Goal: Task Accomplishment & Management: Manage account settings

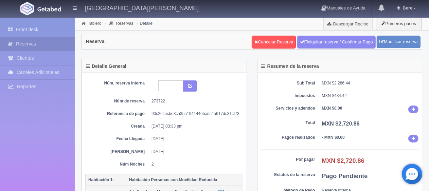
click at [284, 111] on dl "Servicios y adendos MXN $0.00" at bounding box center [340, 110] width 158 height 8
click at [269, 37] on link "Cancelar Reserva" at bounding box center [273, 42] width 44 height 13
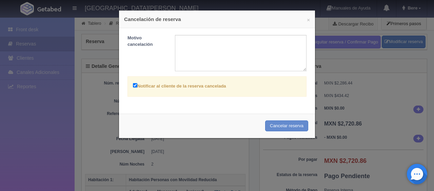
click at [182, 84] on label "Notificar al cliente de la reserva cancelada" at bounding box center [179, 86] width 93 height 8
click at [137, 84] on input "Notificar al cliente de la reserva cancelada" at bounding box center [135, 85] width 4 height 4
checkbox input "false"
click at [251, 62] on textarea at bounding box center [241, 53] width 132 height 36
click at [286, 123] on button "Cancelar reserva" at bounding box center [286, 125] width 43 height 11
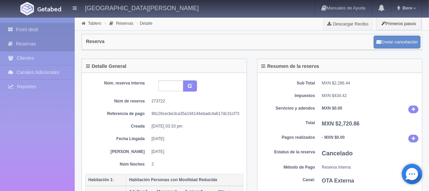
click at [31, 25] on link "Front desk" at bounding box center [37, 30] width 75 height 14
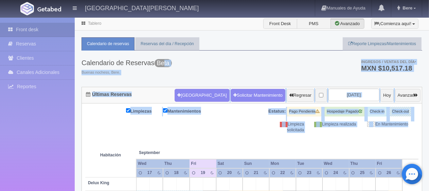
drag, startPoint x: 423, startPoint y: 136, endPoint x: 166, endPoint y: 20, distance: 282.8
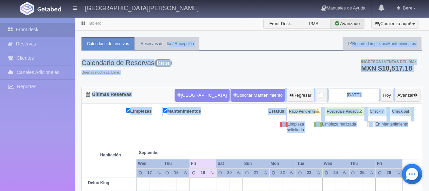
click at [234, 66] on div "Calendario de Reservas Beta Buenas nochess, Bere. Ingresos / Ventas del día * M…" at bounding box center [251, 69] width 340 height 36
click at [232, 116] on div "Limpiezas Mantenimientos Estatus: Pago Pendiente Hospedaje Pagado Check-in Chec…" at bounding box center [251, 120] width 333 height 26
click at [233, 117] on div "Limpiezas Mantenimientos Estatus: Pago Pendiente Hospedaje Pagado Check-in Chec…" at bounding box center [251, 120] width 333 height 26
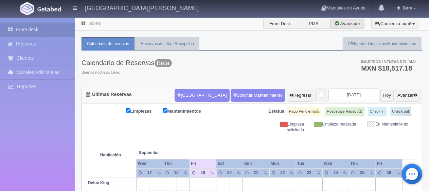
click at [227, 140] on th at bounding box center [209, 146] width 40 height 26
drag, startPoint x: 416, startPoint y: 130, endPoint x: 211, endPoint y: 30, distance: 227.5
click at [233, 71] on div "Calendario de Reservas Beta Buenas nochess, Bere. Ingresos / Ventas del día * M…" at bounding box center [251, 69] width 340 height 36
click at [263, 72] on div "Calendario de Reservas Beta Buenas nochess, Bere. Ingresos / Ventas del día * M…" at bounding box center [251, 69] width 340 height 36
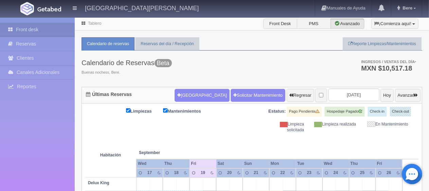
click at [262, 75] on div "Calendario de Reservas Beta Buenas nochess, Bere. Ingresos / Ventas del día * M…" at bounding box center [251, 69] width 340 height 36
click at [274, 76] on div "Calendario de Reservas Beta Buenas nochess, Bere. Ingresos / Ventas del día * M…" at bounding box center [251, 69] width 340 height 36
click at [243, 120] on div "Limpiezas Mantenimientos Estatus: Pago Pendiente Hospedaje Pagado Check-in Chec…" at bounding box center [251, 120] width 333 height 26
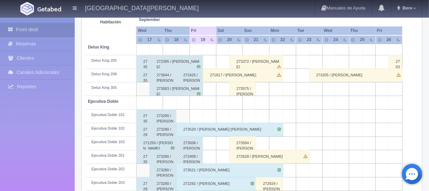
scroll to position [339, 0]
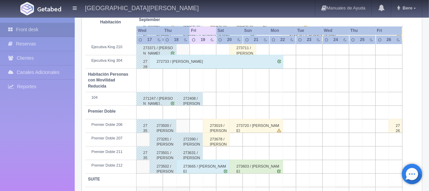
click at [216, 138] on div "273678 / [PERSON_NAME]" at bounding box center [216, 140] width 27 height 14
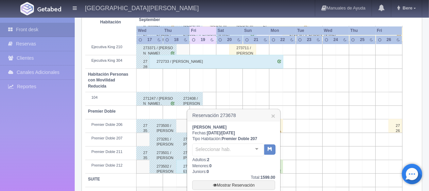
scroll to position [406, 0]
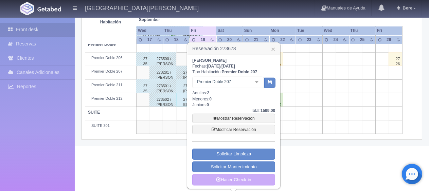
click at [229, 112] on div "Total: 1599.00" at bounding box center [233, 111] width 83 height 6
click at [228, 117] on link "Mostrar Reservación" at bounding box center [233, 119] width 83 height 10
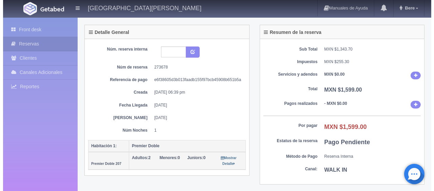
scroll to position [136, 0]
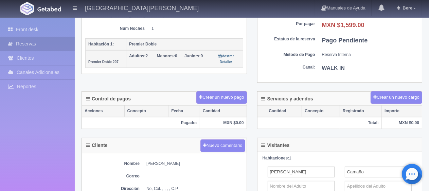
click at [212, 85] on div "Detalle General Núm. reserva interna Núm de reserva 273678 Referencia de pago e…" at bounding box center [251, 7] width 351 height 169
click at [210, 88] on div "Detalle General Núm. reserva interna Núm de reserva 273678 Referencia de pago e…" at bounding box center [251, 7] width 351 height 169
click at [209, 91] on div "Crear un nuevo pago" at bounding box center [221, 97] width 50 height 13
click at [208, 95] on button "Crear un nuevo pago" at bounding box center [221, 97] width 50 height 13
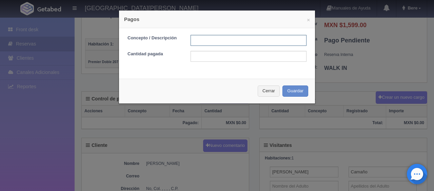
click at [216, 39] on input "text" at bounding box center [249, 40] width 116 height 11
type input "Total Tarjeta"
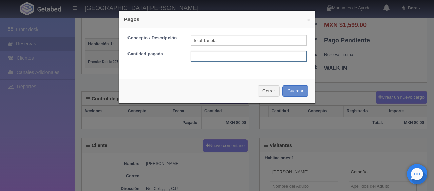
click at [232, 55] on input "text" at bounding box center [249, 56] width 116 height 11
type input "5"
type input "1599"
drag, startPoint x: 231, startPoint y: 56, endPoint x: 295, endPoint y: 89, distance: 71.0
click at [231, 57] on input "1599" at bounding box center [249, 56] width 116 height 11
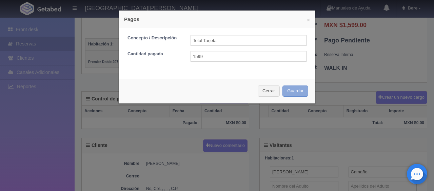
drag, startPoint x: 301, startPoint y: 93, endPoint x: 290, endPoint y: 106, distance: 17.4
click at [301, 93] on button "Guardar" at bounding box center [296, 91] width 26 height 11
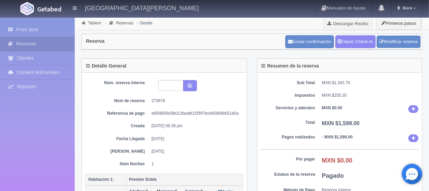
click at [379, 107] on dd "MXN $0.00" at bounding box center [370, 109] width 97 height 8
click at [301, 103] on div "Sub Total MXN $1,343.70 Impuestos MXN $255.30 Servicios y adendos MXN $0.00 Tot…" at bounding box center [339, 146] width 165 height 146
click at [20, 32] on link "Front desk" at bounding box center [37, 30] width 75 height 14
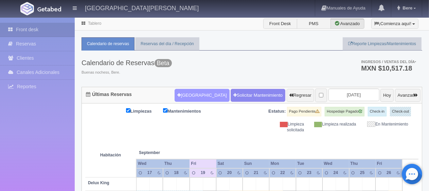
click at [188, 94] on button "Nueva Reserva" at bounding box center [201, 95] width 55 height 13
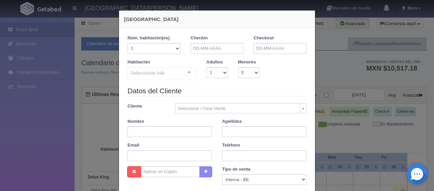
checkbox input "false"
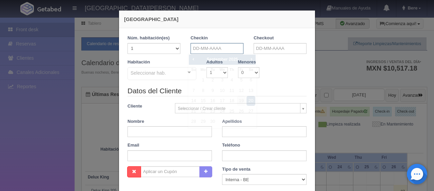
click at [231, 48] on input "text" at bounding box center [217, 48] width 53 height 11
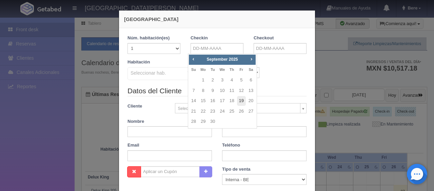
click at [242, 101] on link "19" at bounding box center [241, 101] width 9 height 10
type input "19-09-2025"
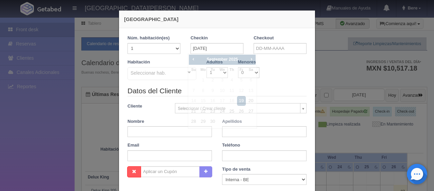
checkbox input "false"
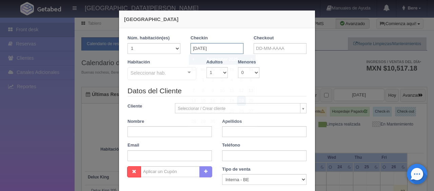
drag, startPoint x: 195, startPoint y: 50, endPoint x: 253, endPoint y: 86, distance: 68.3
click at [195, 50] on input "19-09-2025" at bounding box center [217, 48] width 53 height 11
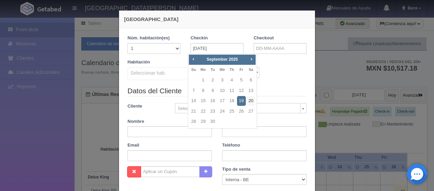
click at [253, 101] on link "20" at bounding box center [251, 101] width 9 height 10
type input "20-09-2025"
checkbox input "false"
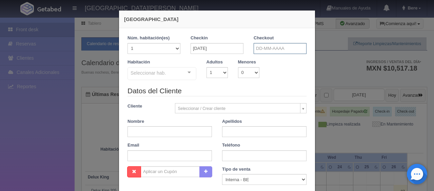
click at [274, 51] on input "text" at bounding box center [280, 48] width 53 height 11
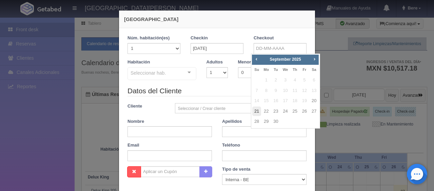
drag, startPoint x: 256, startPoint y: 111, endPoint x: 255, endPoint y: 106, distance: 4.5
click at [256, 111] on link "21" at bounding box center [256, 112] width 9 height 10
type input "21-09-2025"
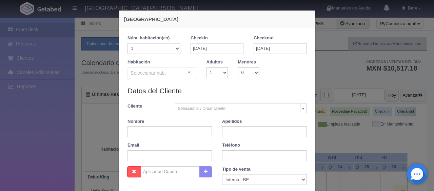
click at [218, 79] on div "Habitación Seleccionar hab. SUITE SUITE - Sin asignar SUITE 301 Habitación Pers…" at bounding box center [217, 72] width 189 height 27
click at [216, 78] on div "Habitación Seleccionar hab. SUITE SUITE - Sin asignar SUITE 301 Habitación Pers…" at bounding box center [217, 72] width 189 height 27
click at [216, 75] on select "1 2 3 4 5 6 7 8 9 10" at bounding box center [217, 72] width 21 height 11
click at [216, 74] on select "1 2 3 4 5 6 7 8 9 10" at bounding box center [217, 72] width 21 height 11
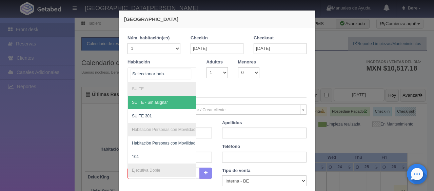
click at [172, 73] on div at bounding box center [162, 74] width 69 height 15
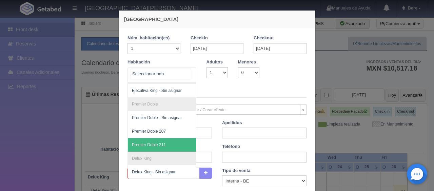
click at [160, 143] on span "Premier Doble 211" at bounding box center [149, 145] width 34 height 5
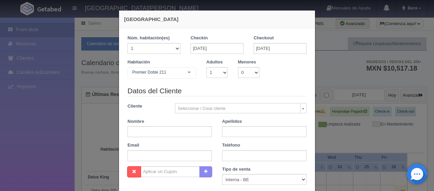
checkbox input "false"
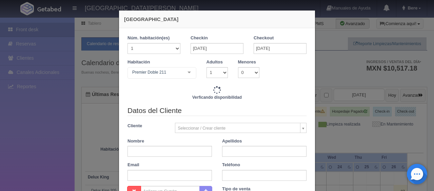
type input "1399.00"
checkbox input "false"
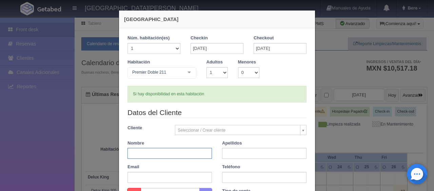
click at [171, 151] on input "text" at bounding box center [170, 153] width 84 height 11
paste input "[PERSON_NAME] [PERSON_NAME]"
drag, startPoint x: 181, startPoint y: 155, endPoint x: 148, endPoint y: 157, distance: 33.3
click at [148, 157] on input "[PERSON_NAME] [PERSON_NAME]" at bounding box center [170, 153] width 84 height 11
type input "[PERSON_NAME]"
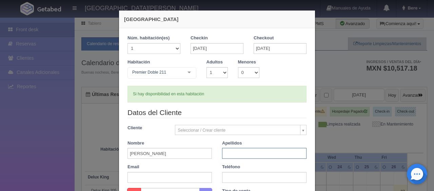
paste input "Corral Urbina"
type input "Corral Urbina"
click at [227, 185] on div "Datos del Cliente Cliente Seleccionar / Crear cliente Nuevo Cliente Adriana Nav…" at bounding box center [217, 148] width 189 height 80
click at [226, 180] on input "text" at bounding box center [264, 177] width 84 height 11
paste input "1 5611773738"
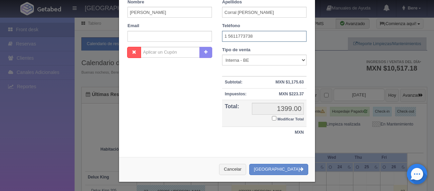
type input "1 5611773738"
click at [279, 117] on small "Modificar Total" at bounding box center [291, 119] width 26 height 4
click at [277, 116] on input "Modificar Total" at bounding box center [274, 118] width 4 height 4
checkbox input "true"
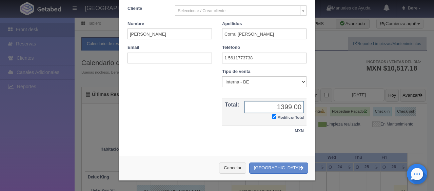
scroll to position [118, 0]
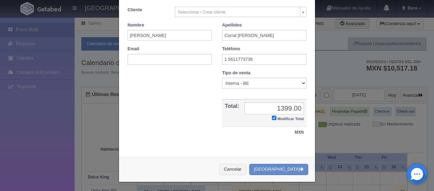
click at [274, 76] on div "Tipo de venta Correo Electronico Interna - BE Llamada OTA Externa Otro WALK IN" at bounding box center [264, 79] width 84 height 19
click at [248, 92] on div "Tipo de venta Correo Electronico Interna - BE Llamada OTA Externa Otro WALK IN …" at bounding box center [264, 105] width 95 height 70
click at [254, 86] on select "Correo Electronico Interna - BE Llamada OTA Externa Otro WALK IN" at bounding box center [264, 83] width 84 height 11
click at [222, 78] on select "Correo Electronico Interna - BE Llamada OTA Externa Otro WALK IN" at bounding box center [264, 83] width 84 height 11
click at [287, 166] on button "[GEOGRAPHIC_DATA]" at bounding box center [278, 169] width 59 height 11
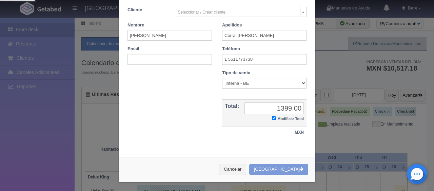
scroll to position [0, 0]
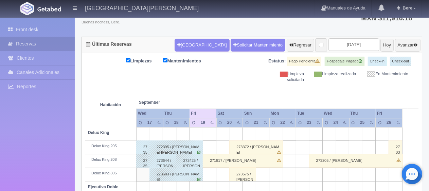
scroll to position [254, 0]
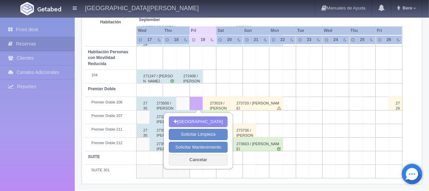
click at [114, 80] on td "104" at bounding box center [110, 77] width 51 height 14
click at [195, 158] on button "Cancelar" at bounding box center [198, 159] width 59 height 11
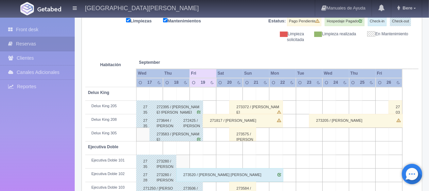
scroll to position [0, 0]
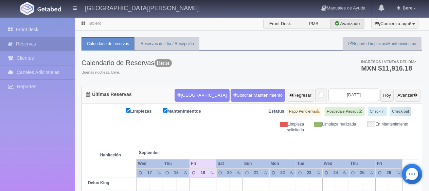
drag, startPoint x: 305, startPoint y: 118, endPoint x: 203, endPoint y: 113, distance: 102.9
click at [205, 113] on div "Limpiezas Mantenimientos Estatus: Pago Pendiente Hospedaje Pagado Check-in Chec…" at bounding box center [251, 120] width 333 height 26
click at [221, 134] on th at bounding box center [209, 146] width 40 height 26
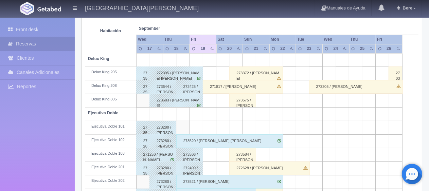
scroll to position [226, 0]
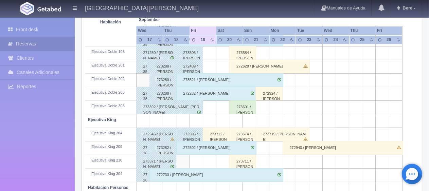
click at [214, 132] on div "273712 / [PERSON_NAME]" at bounding box center [216, 135] width 27 height 14
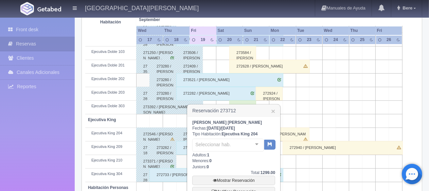
scroll to position [328, 0]
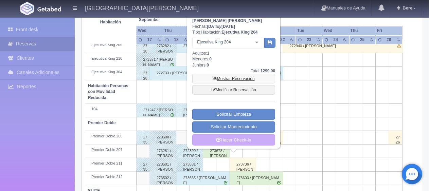
click at [247, 78] on link "Mostrar Reservación" at bounding box center [233, 79] width 83 height 10
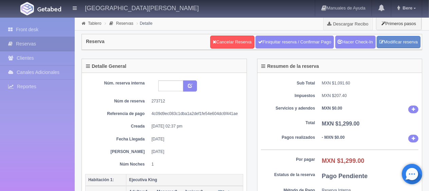
click at [204, 133] on div "Núm. reserva interna Núm de reserva 273712 Referencia de pago 4c09d9ec083c1dba1…" at bounding box center [164, 123] width 158 height 87
click at [242, 136] on div "Núm. reserva interna Núm de reserva 273712 Referencia de pago 4c09d9ec083c1dba1…" at bounding box center [164, 123] width 158 height 87
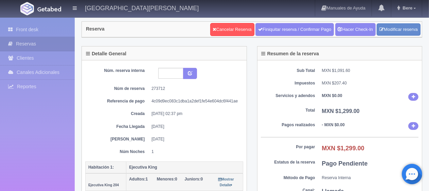
click at [262, 124] on dt "Pagos realizados" at bounding box center [288, 125] width 54 height 6
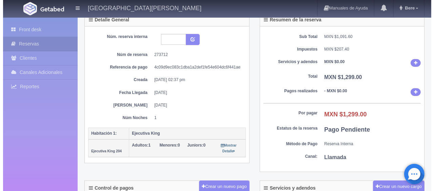
scroll to position [80, 0]
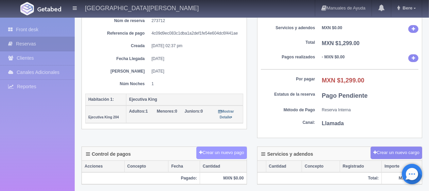
click at [213, 151] on button "Crear un nuevo pago" at bounding box center [221, 153] width 50 height 13
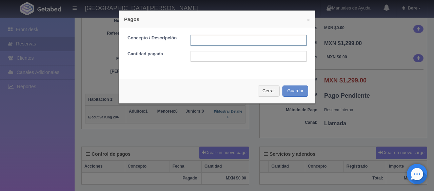
click at [213, 40] on input "text" at bounding box center [249, 40] width 116 height 11
type input "Total Tarjeta"
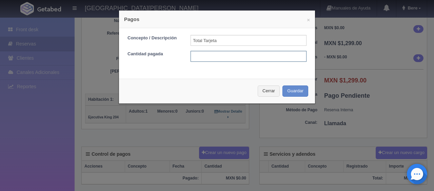
click at [229, 56] on input "text" at bounding box center [249, 56] width 116 height 11
type input "1299"
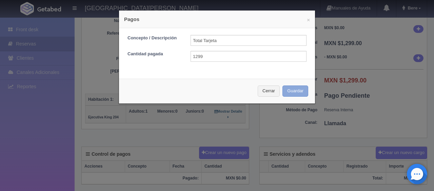
click at [283, 86] on button "Guardar" at bounding box center [296, 91] width 26 height 11
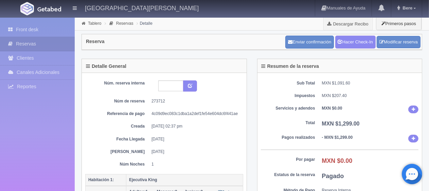
click at [300, 116] on div "Sub Total MXN $1,091.60 Impuestos MXN $207.40 Servicios y adendos MXN $0.00 Tot…" at bounding box center [339, 146] width 165 height 146
click at [360, 46] on link "Hacer Check-In" at bounding box center [355, 42] width 40 height 13
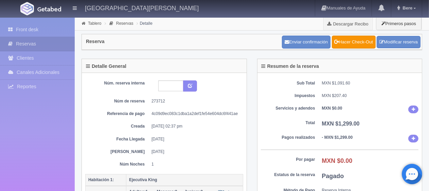
click at [229, 149] on dd "[DATE]" at bounding box center [194, 152] width 87 height 6
click at [42, 30] on link "Front desk" at bounding box center [37, 30] width 75 height 14
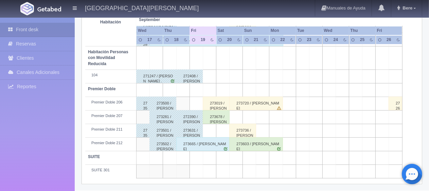
click at [122, 155] on td "SUITE" at bounding box center [110, 158] width 51 height 14
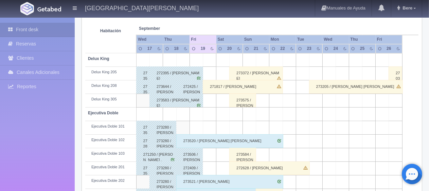
scroll to position [362, 0]
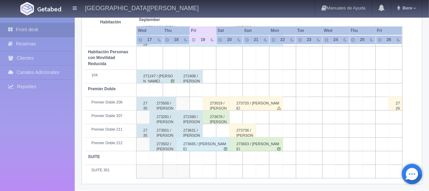
click at [210, 118] on div "273678 / [PERSON_NAME]" at bounding box center [216, 117] width 27 height 14
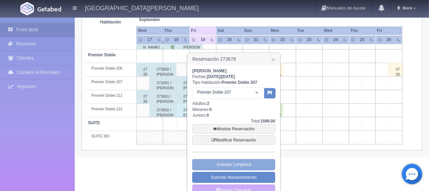
scroll to position [406, 0]
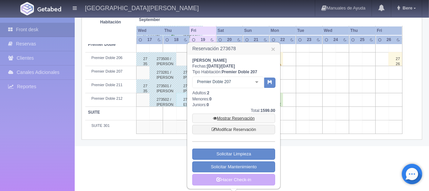
click at [250, 119] on link "Mostrar Reservación" at bounding box center [233, 119] width 83 height 10
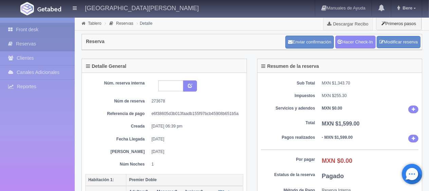
click at [48, 33] on link "Front desk" at bounding box center [37, 30] width 75 height 14
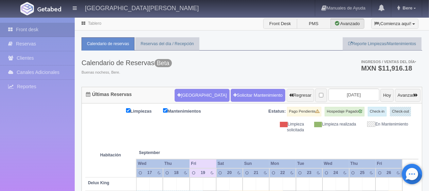
click at [257, 140] on th at bounding box center [249, 146] width 40 height 26
drag, startPoint x: 296, startPoint y: 125, endPoint x: 236, endPoint y: 130, distance: 60.3
click at [236, 130] on div "Limpiezas Mantenimientos Estatus: Pago Pendiente Hospedaje Pagado Check-in Chec…" at bounding box center [251, 120] width 333 height 26
click at [236, 129] on div "Limpiezas Mantenimientos Estatus: Pago Pendiente Hospedaje Pagado Check-in Chec…" at bounding box center [251, 120] width 333 height 26
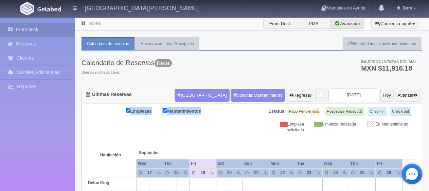
click at [236, 129] on div "Limpiezas Mantenimientos Estatus: Pago Pendiente Hospedaje Pagado Check-in Chec…" at bounding box center [251, 120] width 333 height 26
click at [288, 144] on th at bounding box center [289, 146] width 40 height 26
drag, startPoint x: 373, startPoint y: 130, endPoint x: 266, endPoint y: 113, distance: 108.1
click at [266, 113] on div "Limpiezas Mantenimientos Estatus: Pago Pendiente Hospedaje Pagado Check-in Chec…" at bounding box center [251, 120] width 333 height 26
click at [269, 129] on div "Limpieza solicitada" at bounding box center [283, 127] width 52 height 12
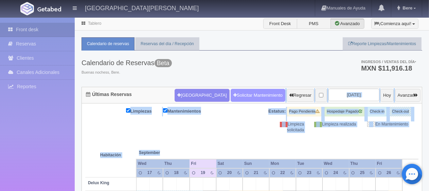
drag, startPoint x: 404, startPoint y: 135, endPoint x: 242, endPoint y: 101, distance: 166.4
click at [260, 133] on th at bounding box center [249, 146] width 40 height 26
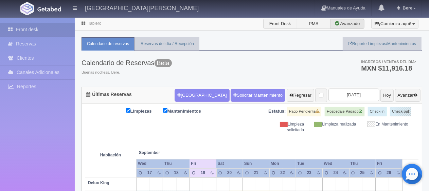
drag, startPoint x: 257, startPoint y: 108, endPoint x: 434, endPoint y: 132, distance: 178.8
click at [428, 132] on html "[GEOGRAPHIC_DATA][PERSON_NAME] Manuales de Ayuda Actualizaciones recientes Bere…" at bounding box center [214, 95] width 429 height 191
click at [337, 139] on th at bounding box center [329, 146] width 40 height 26
click at [280, 60] on div "Calendario de Reservas Beta Buenas nochess, Bere. Ingresos / Ventas del día * M…" at bounding box center [251, 69] width 340 height 36
drag, startPoint x: 402, startPoint y: 133, endPoint x: 345, endPoint y: 131, distance: 57.0
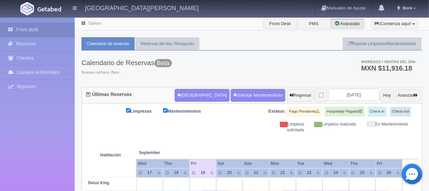
click at [281, 131] on div "Limpieza solicitada" at bounding box center [283, 127] width 52 height 12
drag, startPoint x: 412, startPoint y: 125, endPoint x: 247, endPoint y: 108, distance: 166.5
click at [260, 118] on div "Estatus: Pago Pendiente Hospedaje Pagado Check-in Check-out" at bounding box center [335, 114] width 167 height 15
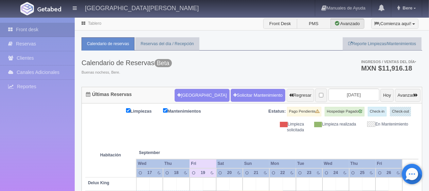
click at [234, 127] on div "Limpiezas Mantenimientos Estatus: Pago Pendiente Hospedaje Pagado Check-in Chec…" at bounding box center [251, 120] width 333 height 26
drag, startPoint x: 325, startPoint y: 144, endPoint x: 92, endPoint y: 134, distance: 233.3
click at [93, 134] on tr "Habitación September Sep" at bounding box center [251, 146] width 333 height 26
click at [224, 121] on div "Limpiezas Mantenimientos Estatus: Pago Pendiente Hospedaje Pagado Check-in Chec…" at bounding box center [251, 120] width 333 height 26
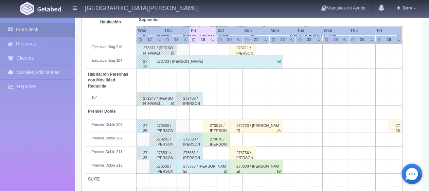
scroll to position [362, 0]
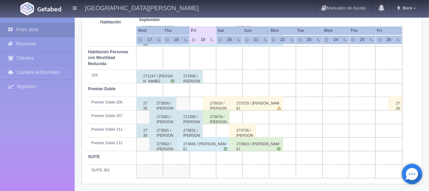
click at [221, 117] on div "273678 / [PERSON_NAME]" at bounding box center [216, 117] width 27 height 14
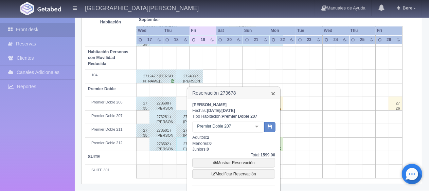
click at [274, 90] on link "×" at bounding box center [273, 93] width 4 height 7
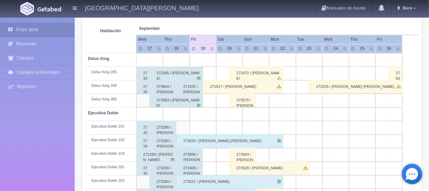
scroll to position [0, 0]
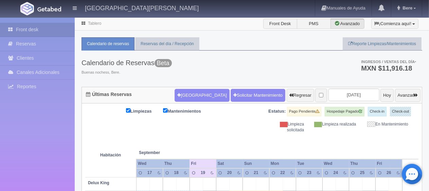
drag, startPoint x: 266, startPoint y: 127, endPoint x: 263, endPoint y: 125, distance: 3.6
click at [266, 128] on div "Limpieza solicitada" at bounding box center [283, 127] width 52 height 12
